Goal: Navigation & Orientation: Find specific page/section

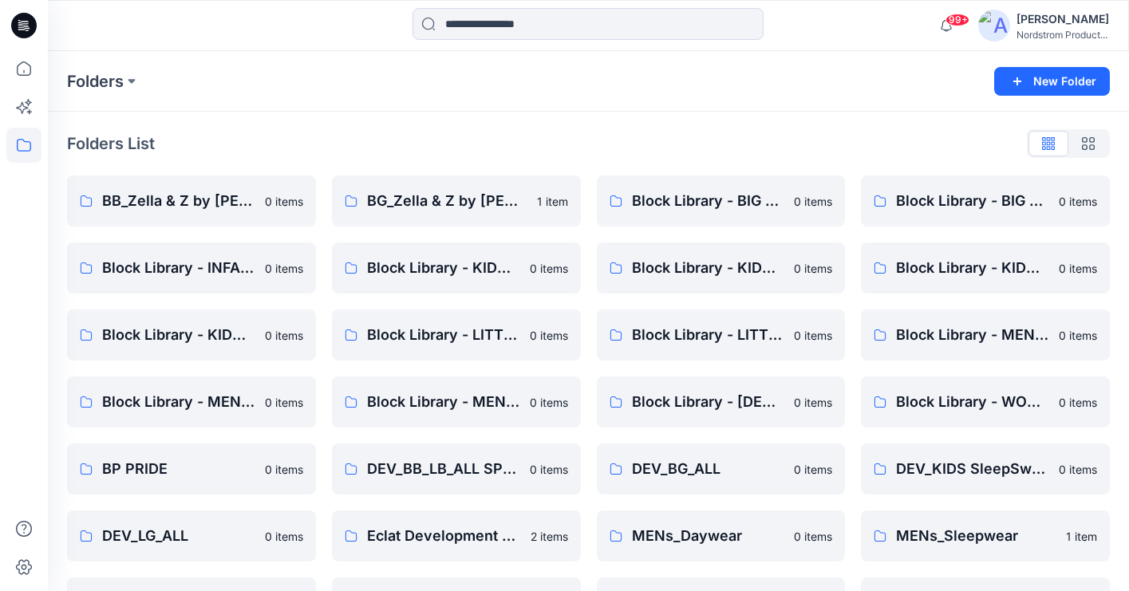
scroll to position [211, 0]
